Goal: Information Seeking & Learning: Learn about a topic

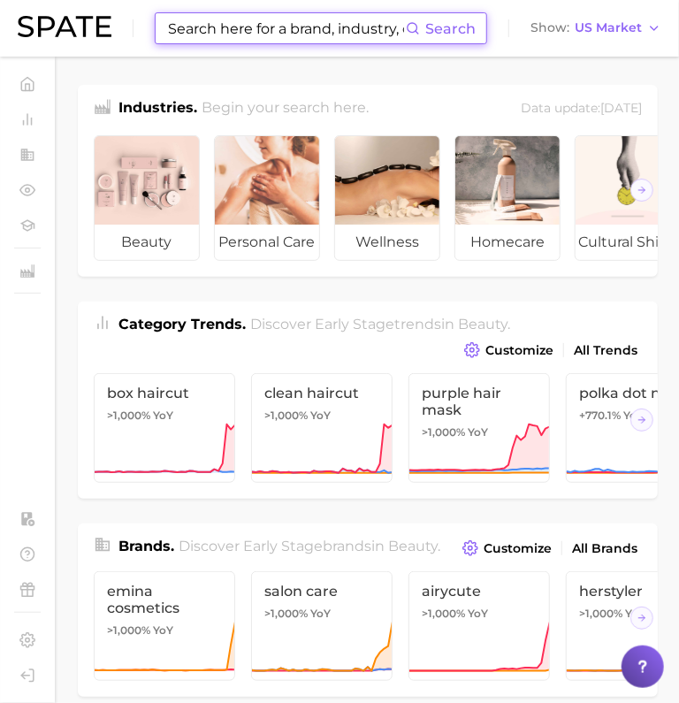
click at [283, 37] on input at bounding box center [286, 28] width 240 height 30
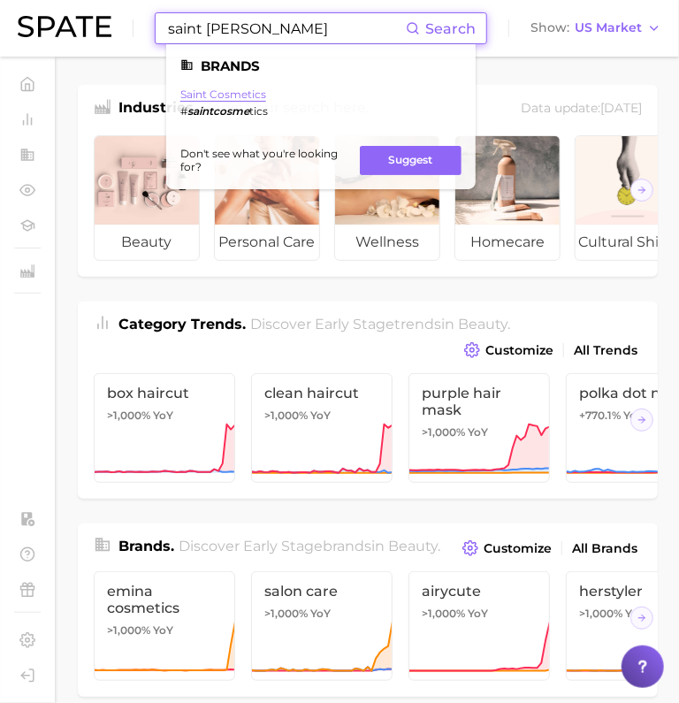
type input "saint cosme"
click at [239, 95] on link "saint cosmetics" at bounding box center [223, 94] width 86 height 13
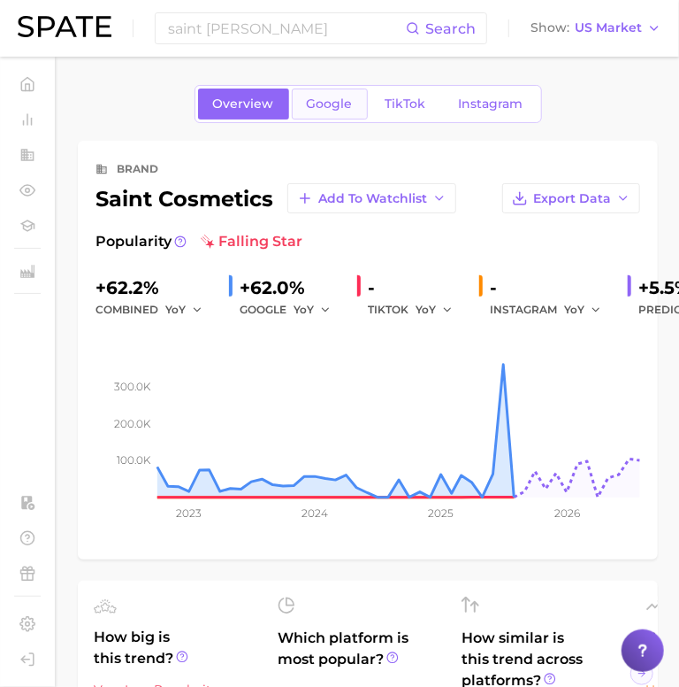
click at [335, 96] on span "Google" at bounding box center [330, 103] width 46 height 15
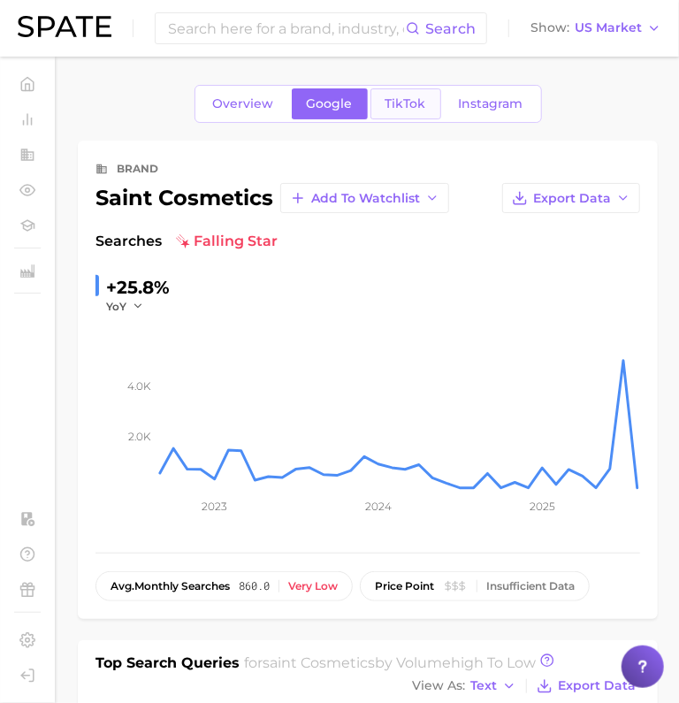
click at [416, 113] on link "TikTok" at bounding box center [406, 103] width 71 height 31
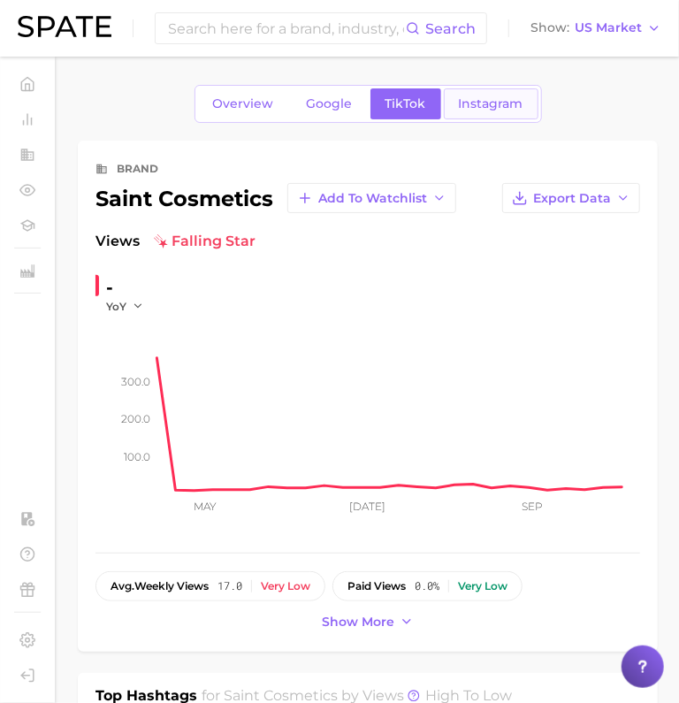
click at [470, 102] on span "Instagram" at bounding box center [491, 103] width 65 height 15
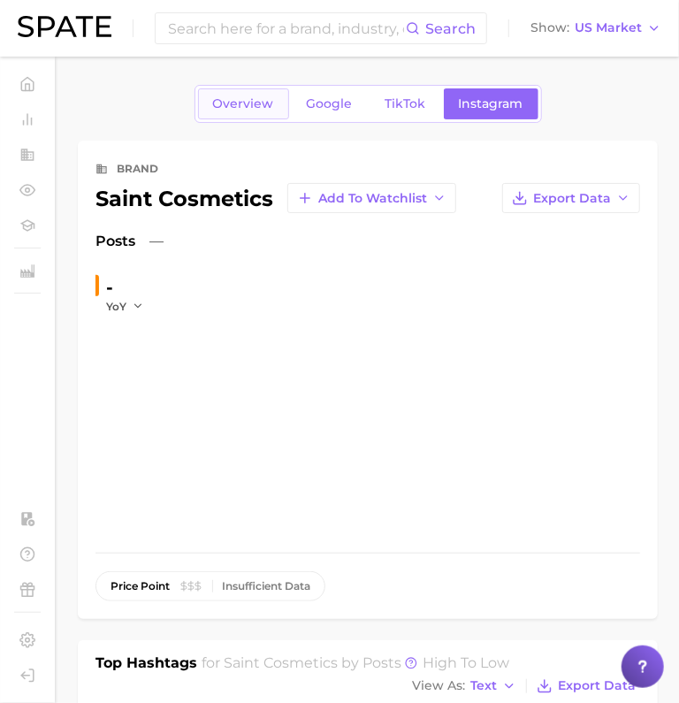
click at [243, 106] on span "Overview" at bounding box center [243, 103] width 61 height 15
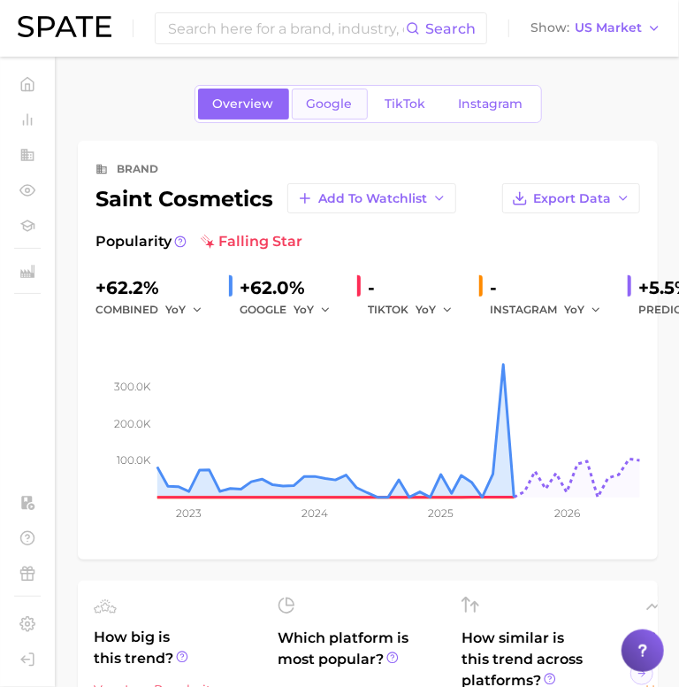
click at [311, 115] on link "Google" at bounding box center [330, 103] width 76 height 31
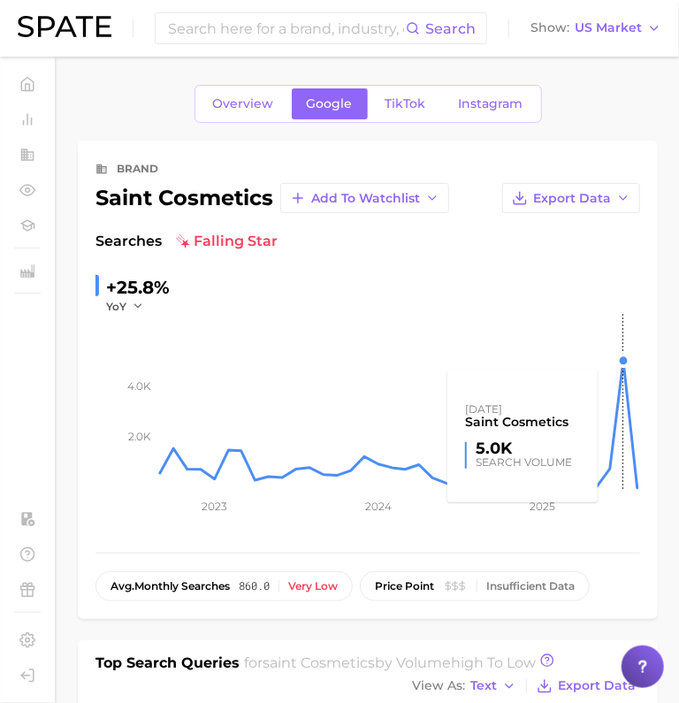
click at [624, 356] on rect at bounding box center [398, 402] width 483 height 177
